Goal: Task Accomplishment & Management: Manage account settings

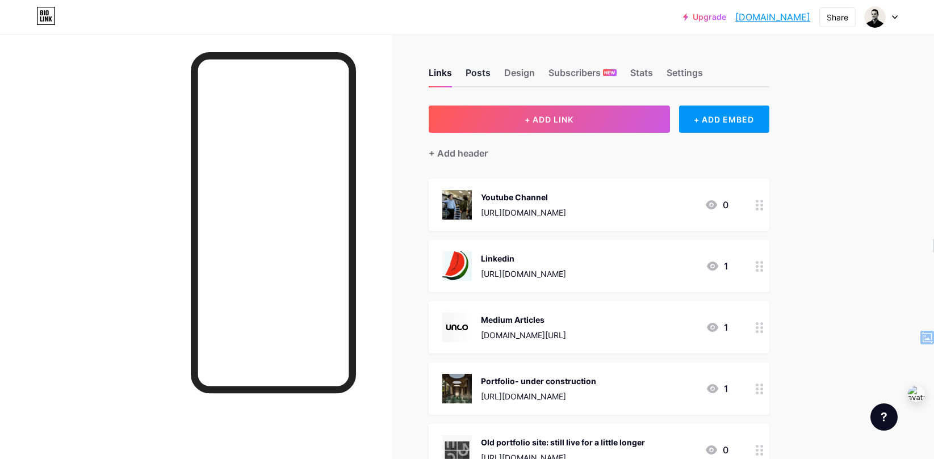
click at [474, 74] on div "Posts" at bounding box center [477, 76] width 25 height 20
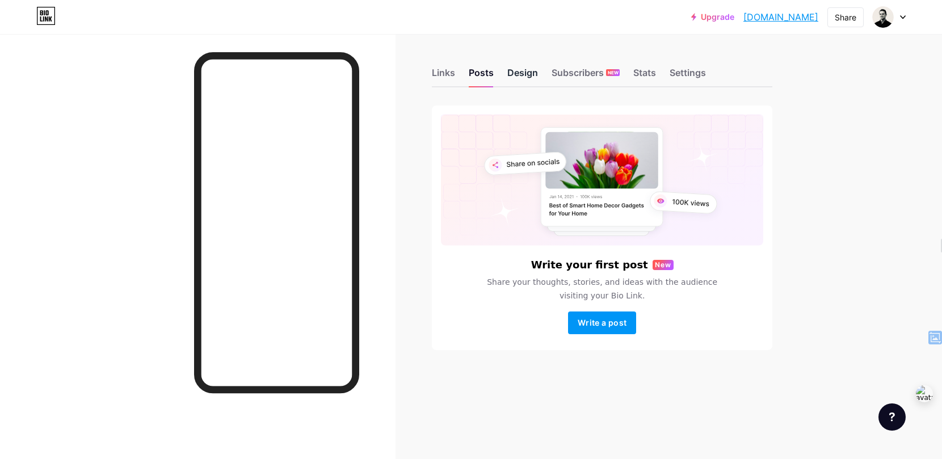
click at [522, 74] on div "Design" at bounding box center [522, 76] width 31 height 20
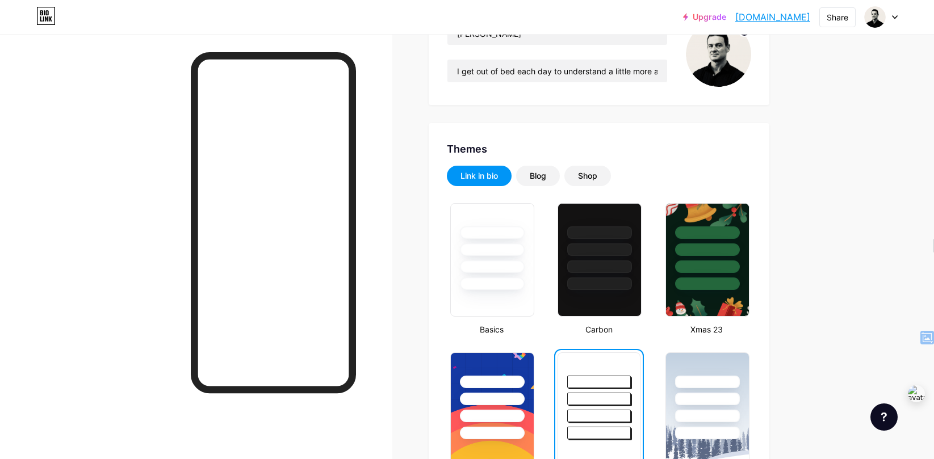
scroll to position [154, 0]
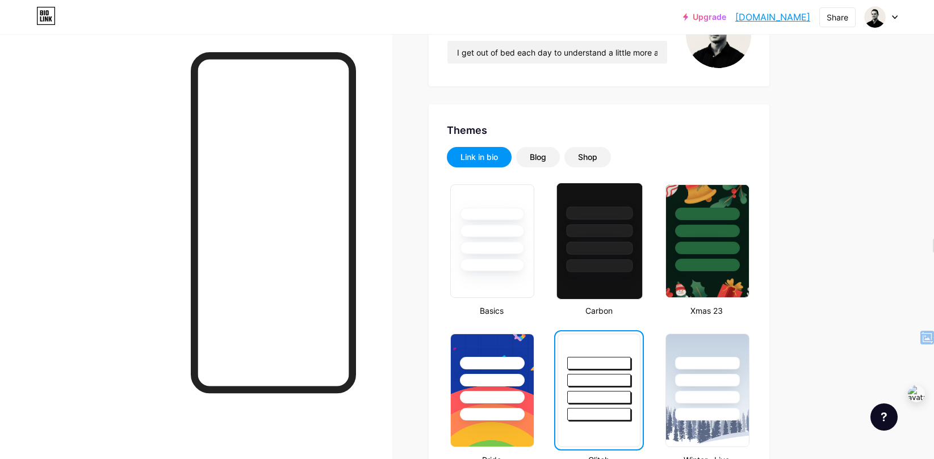
click at [592, 234] on div at bounding box center [599, 230] width 66 height 13
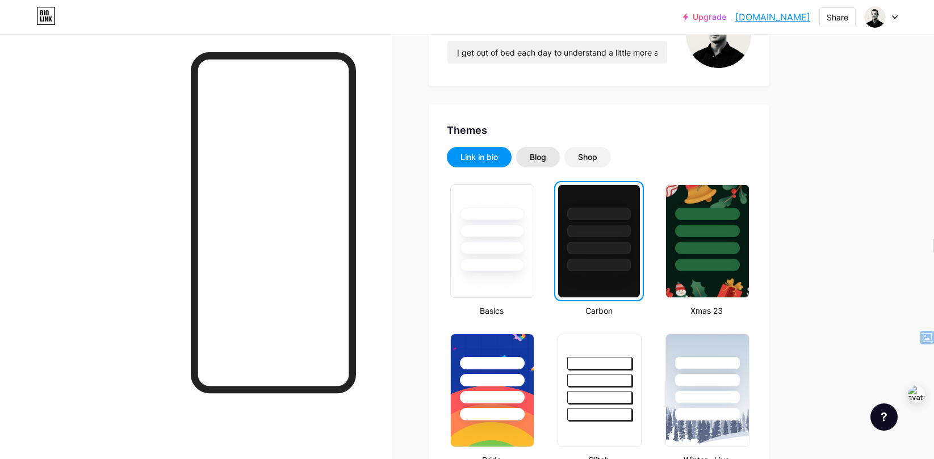
click at [542, 161] on div "Blog" at bounding box center [537, 157] width 16 height 11
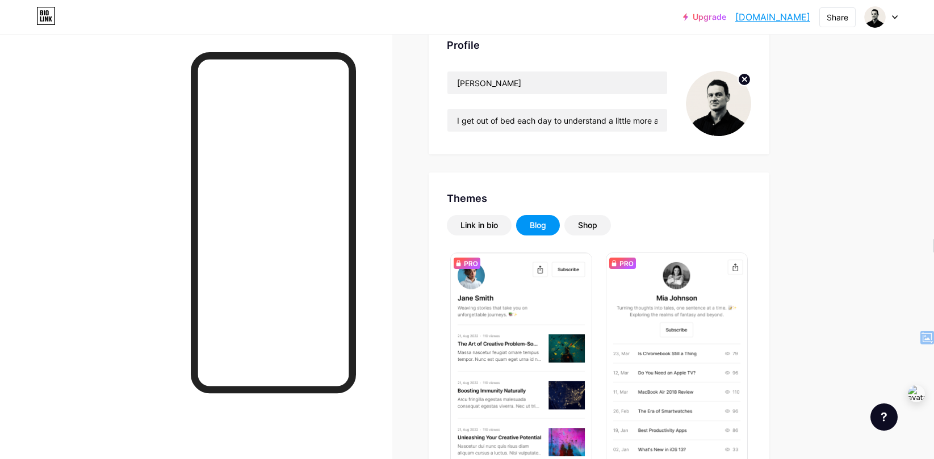
scroll to position [0, 0]
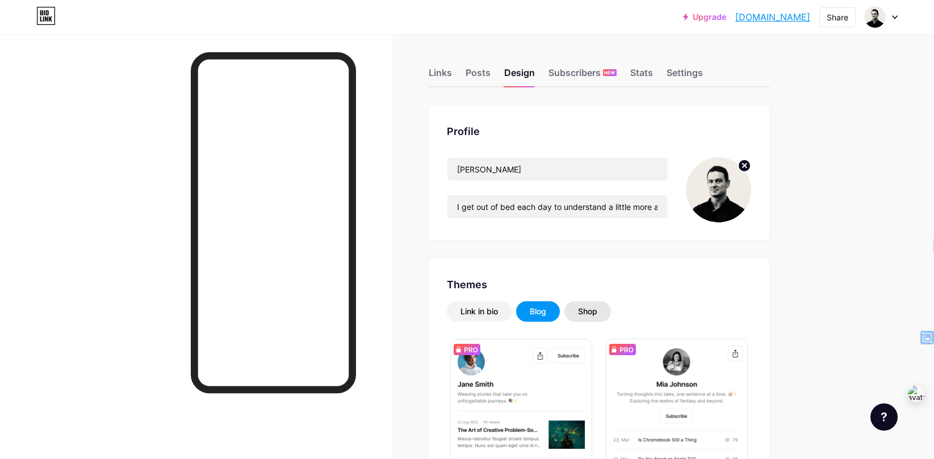
click at [592, 313] on div "Shop" at bounding box center [587, 311] width 19 height 11
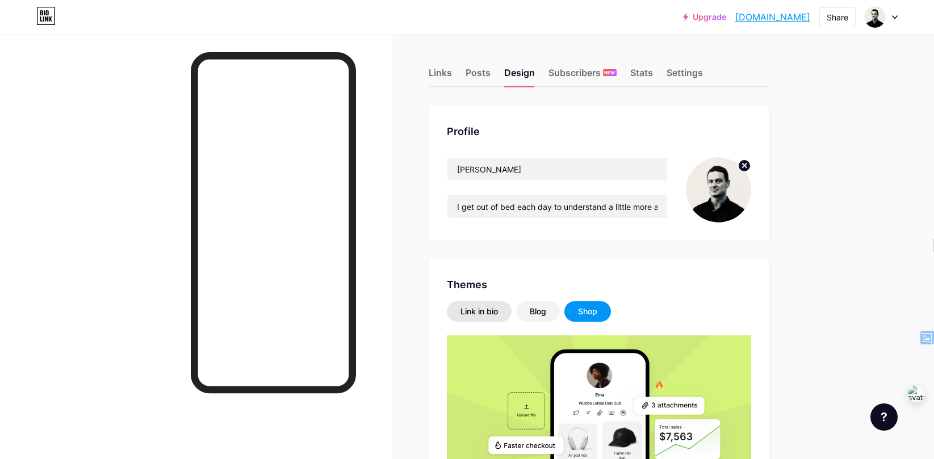
click at [465, 308] on div "Link in bio" at bounding box center [478, 311] width 37 height 11
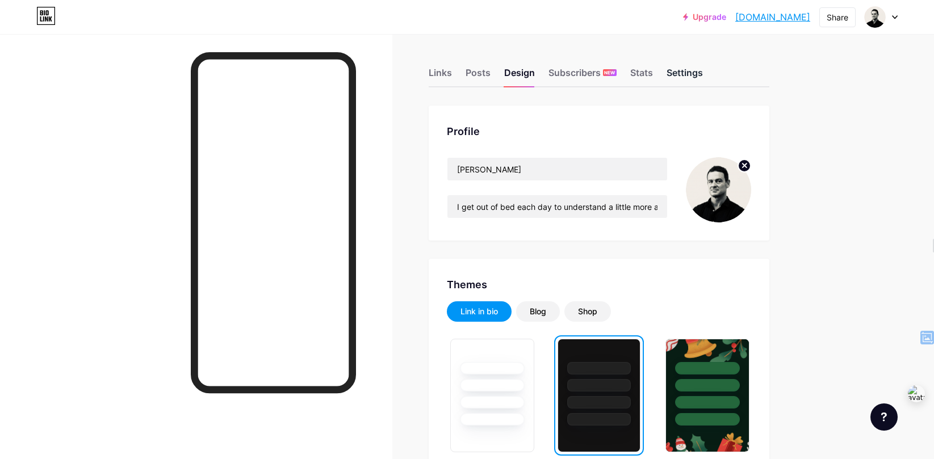
click at [696, 71] on div "Settings" at bounding box center [684, 76] width 36 height 20
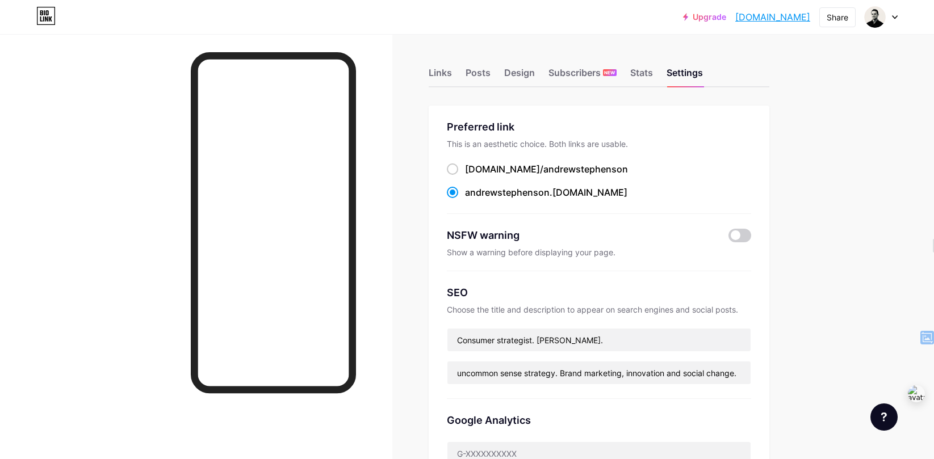
scroll to position [2, 0]
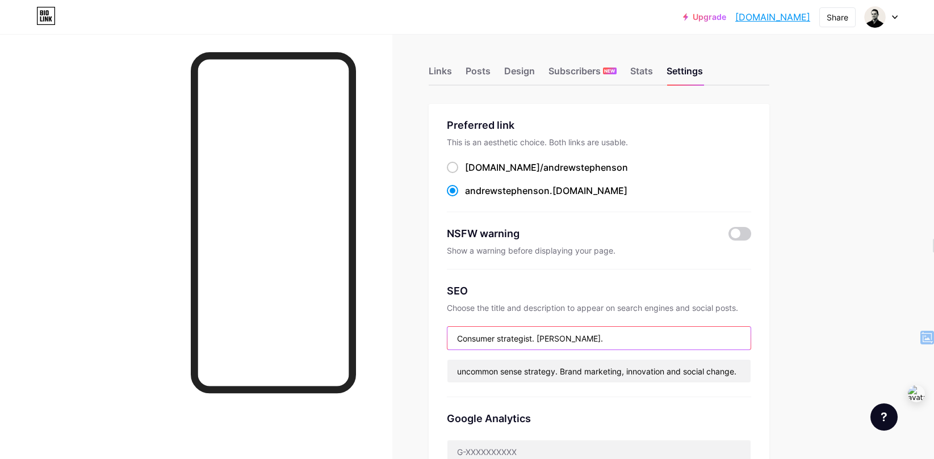
click at [504, 339] on input "Consumer strategist. [PERSON_NAME]." at bounding box center [598, 338] width 303 height 23
type input "Consumer Strategist. [PERSON_NAME]."
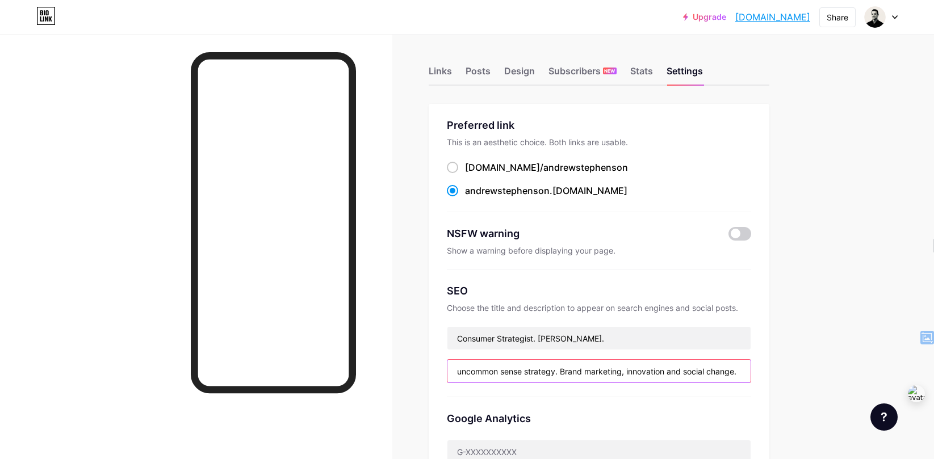
click at [585, 371] on input "uncommon sense strategy. Brand marketing, innovation and social change." at bounding box center [598, 371] width 303 height 23
click at [598, 371] on input "uncommon sense strategy. Brand. marketing, innovation and social change." at bounding box center [598, 371] width 303 height 23
click at [630, 372] on input "uncommon sense strategy. Brand. Marketing, innovation and social change." at bounding box center [598, 371] width 303 height 23
click at [671, 372] on input "uncommon sense strategy. Brand. Marketing. innovation and social change." at bounding box center [598, 371] width 303 height 23
click at [635, 369] on input "uncommon sense strategy. Brand. Marketing. innovation. and social change." at bounding box center [598, 371] width 303 height 23
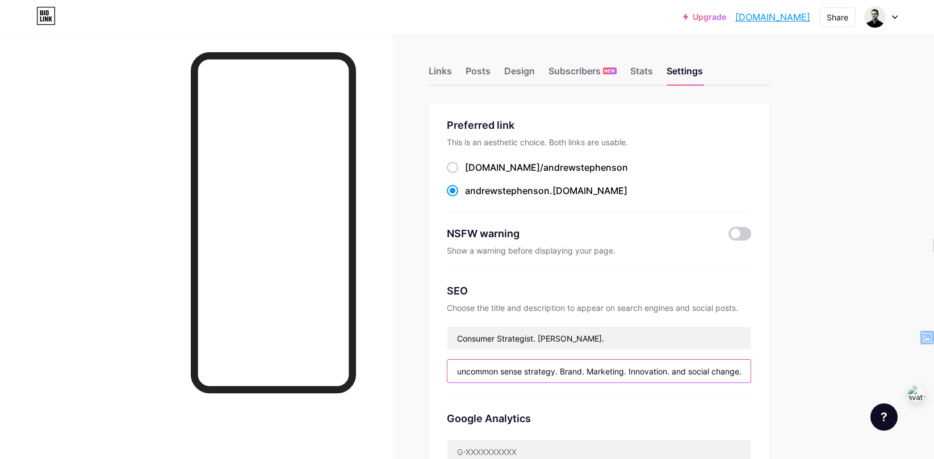
click at [678, 372] on input "uncommon sense strategy. Brand. Marketing. Innovation. and social change." at bounding box center [598, 371] width 303 height 23
click at [686, 370] on input "uncommon sense strategy. Brand. Marketing. Innovation. social change." at bounding box center [598, 371] width 303 height 23
click at [718, 371] on input "uncommon sense strategy. Brand. Marketing. Innovation. Behaviour change." at bounding box center [598, 371] width 303 height 23
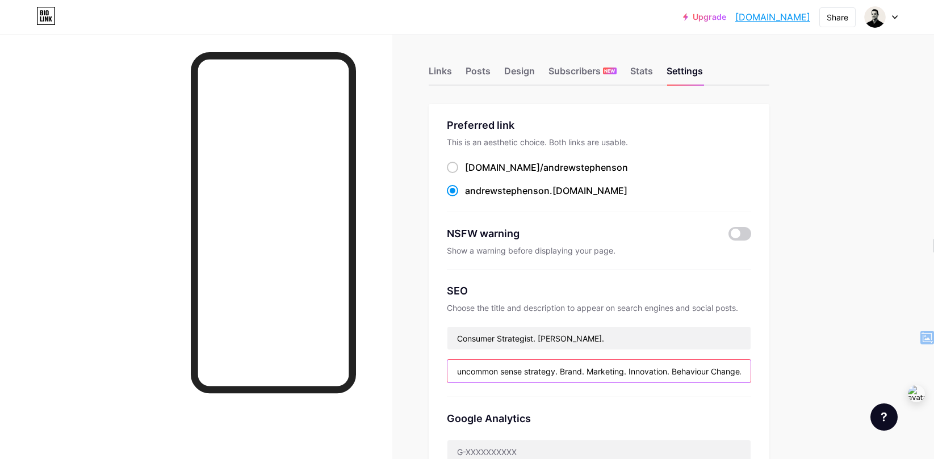
click at [743, 371] on input "uncommon sense strategy. Brand. Marketing. Innovation. Behaviour Change." at bounding box center [598, 371] width 303 height 23
click at [460, 369] on input "uncommon sense strategy. Brand. Marketing. Innovation. Behaviour Change.." at bounding box center [598, 371] width 303 height 23
click at [509, 371] on input "Uncommon sense strategy. Brand. Marketing. Innovation. Behaviour Change.." at bounding box center [598, 371] width 303 height 23
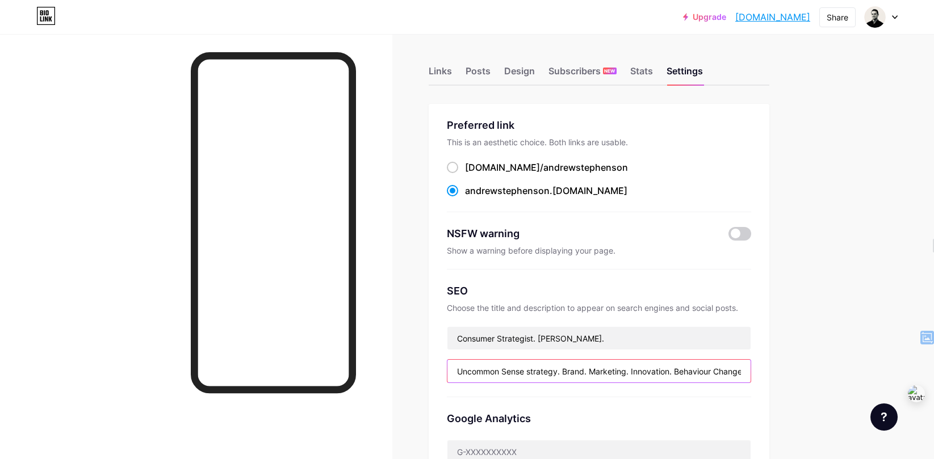
click at [535, 373] on input "Uncommon Sense strategy. Brand. Marketing. Innovation. Behaviour Change.." at bounding box center [598, 371] width 303 height 23
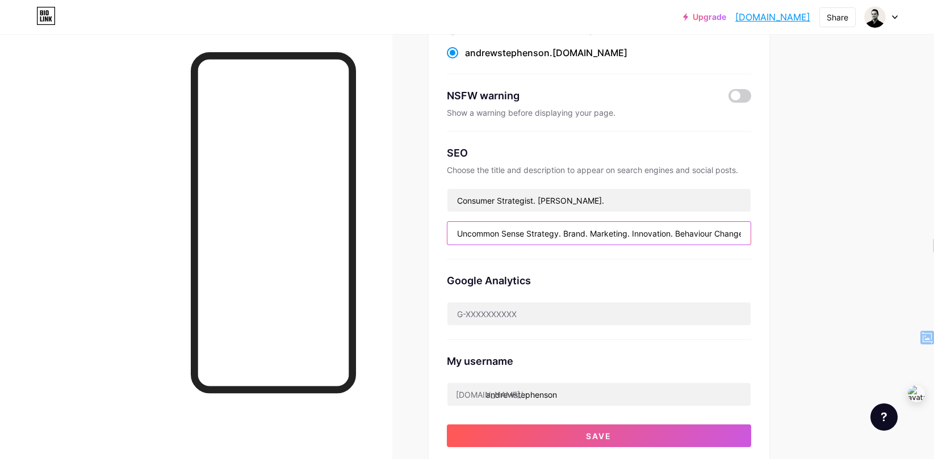
scroll to position [184, 0]
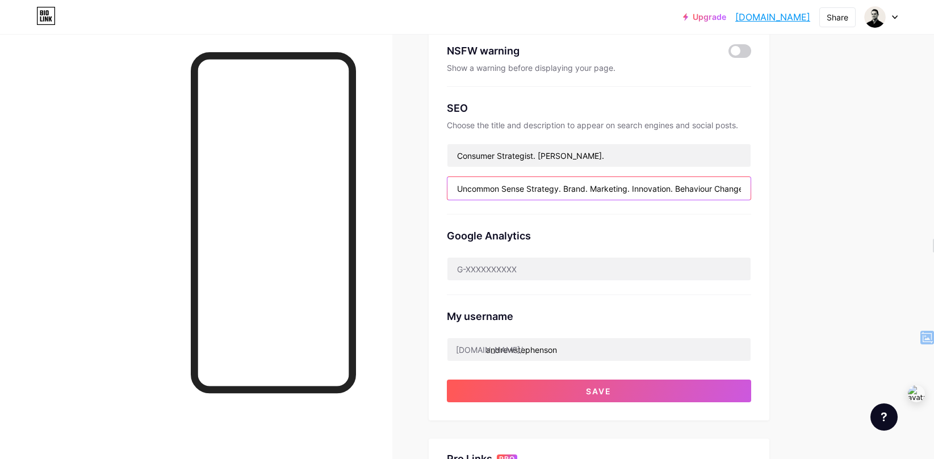
type input "Uncommon Sense Strategy. Brand. Marketing. Innovation. Behaviour Change.."
click at [539, 386] on button "Save" at bounding box center [599, 391] width 304 height 23
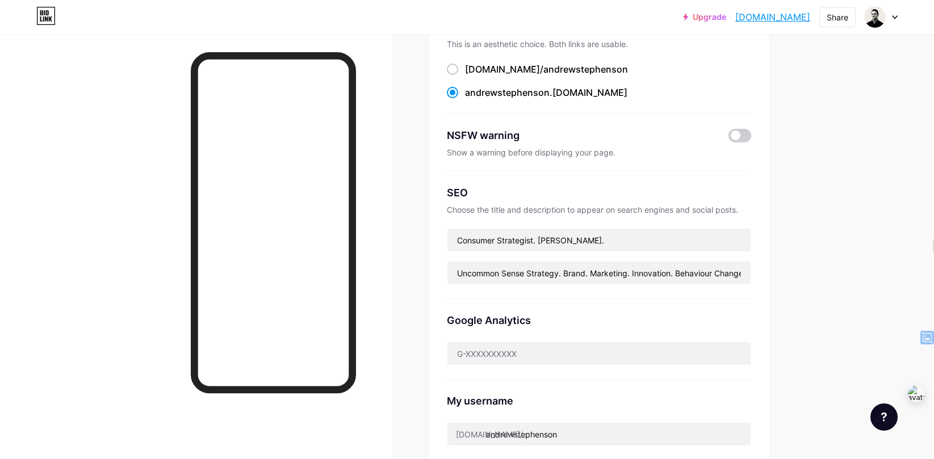
scroll to position [0, 0]
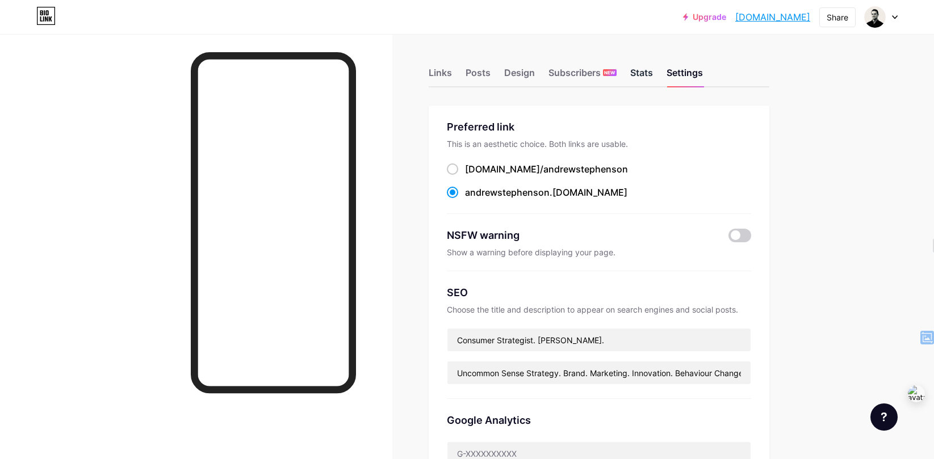
click at [650, 74] on div "Stats" at bounding box center [641, 76] width 23 height 20
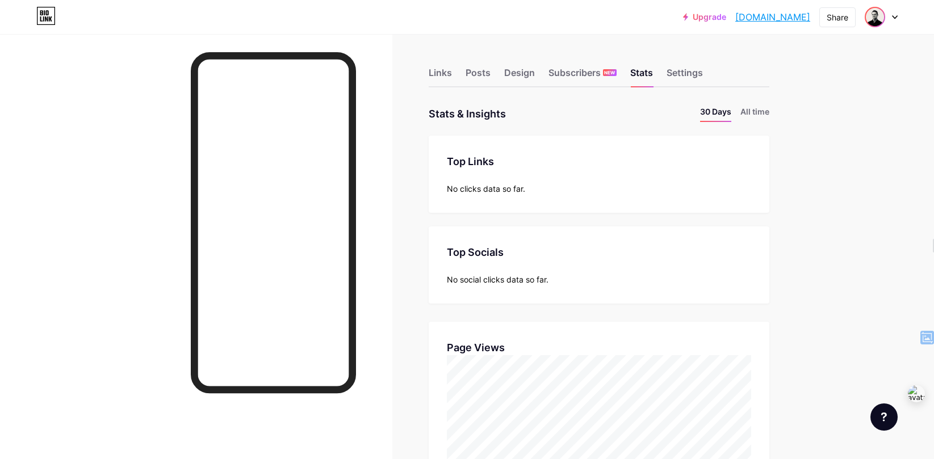
click at [879, 20] on img at bounding box center [874, 17] width 18 height 18
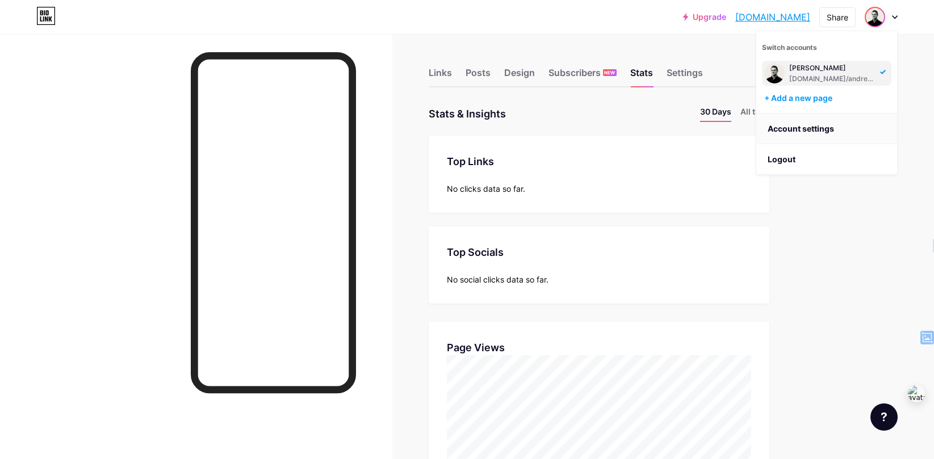
click at [829, 132] on link "Account settings" at bounding box center [826, 129] width 141 height 31
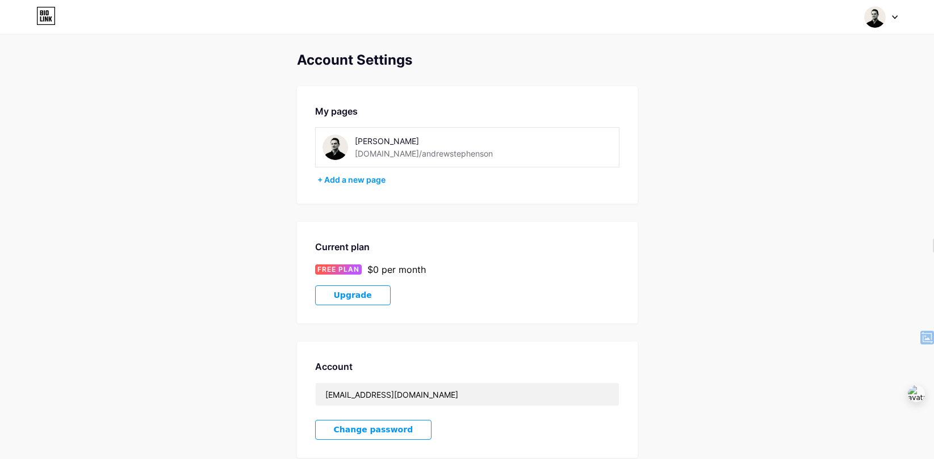
click at [885, 18] on img at bounding box center [875, 17] width 22 height 22
click at [795, 134] on link "Dashboard" at bounding box center [826, 129] width 141 height 31
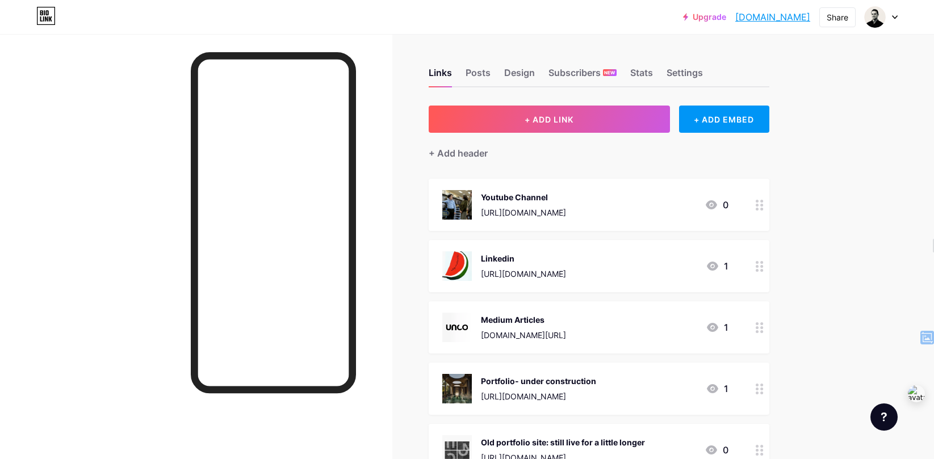
click at [114, 77] on div at bounding box center [196, 263] width 392 height 459
click at [770, 16] on link "[DOMAIN_NAME]" at bounding box center [772, 17] width 75 height 14
